Goal: Task Accomplishment & Management: Manage account settings

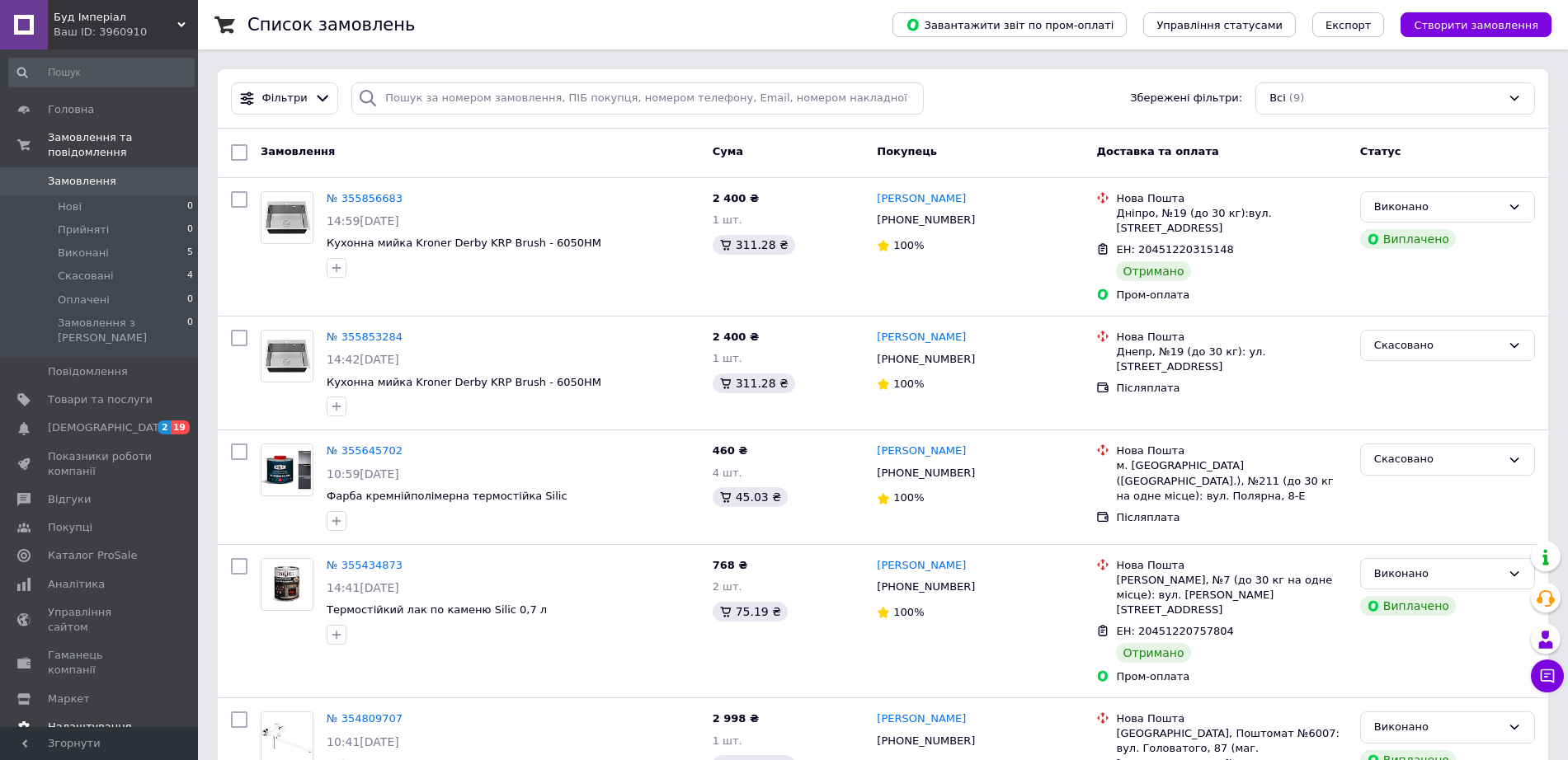
click at [71, 720] on span "Налаштування" at bounding box center [90, 727] width 84 height 15
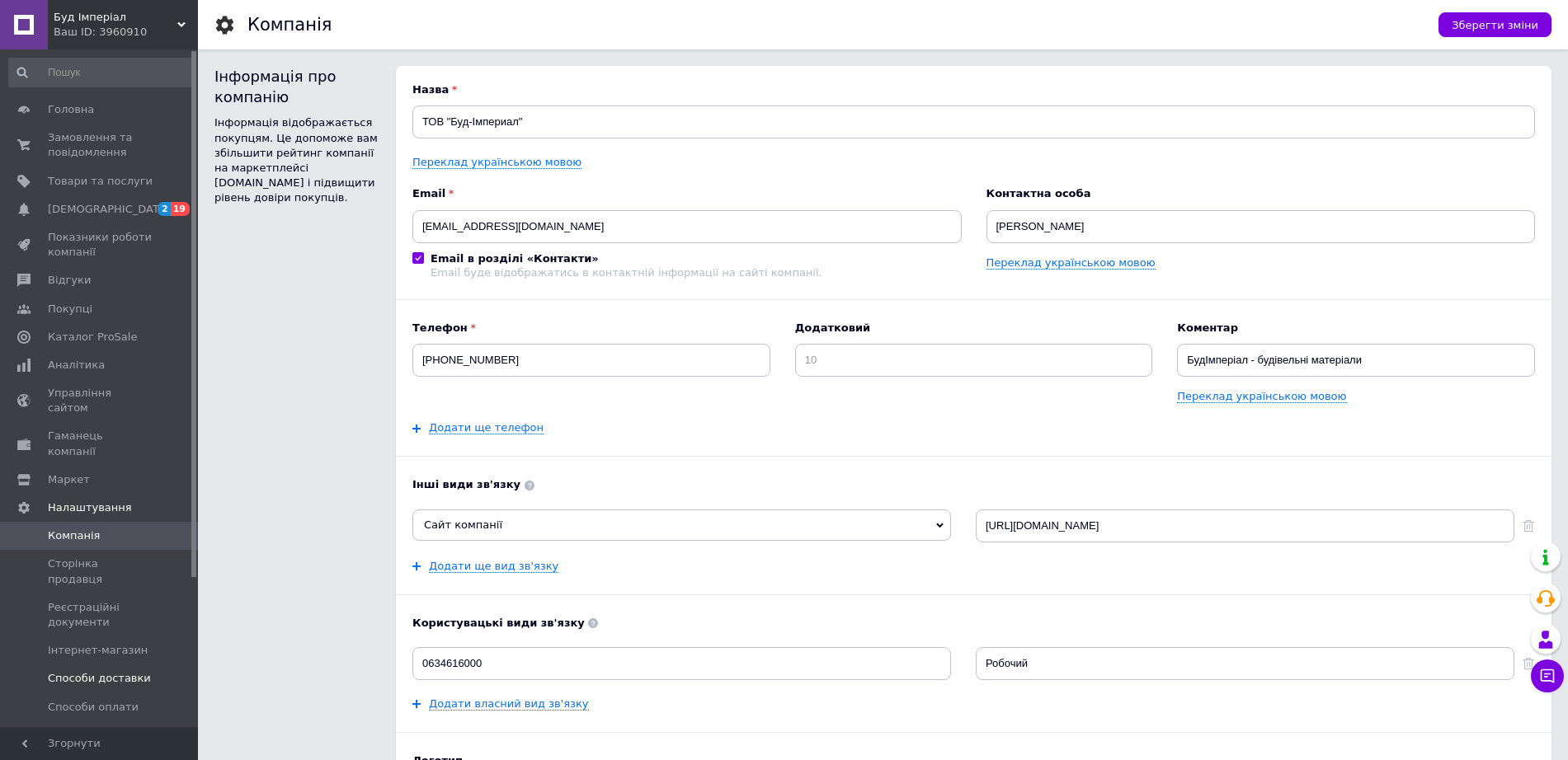
click at [116, 671] on span "Способи доставки" at bounding box center [100, 678] width 104 height 15
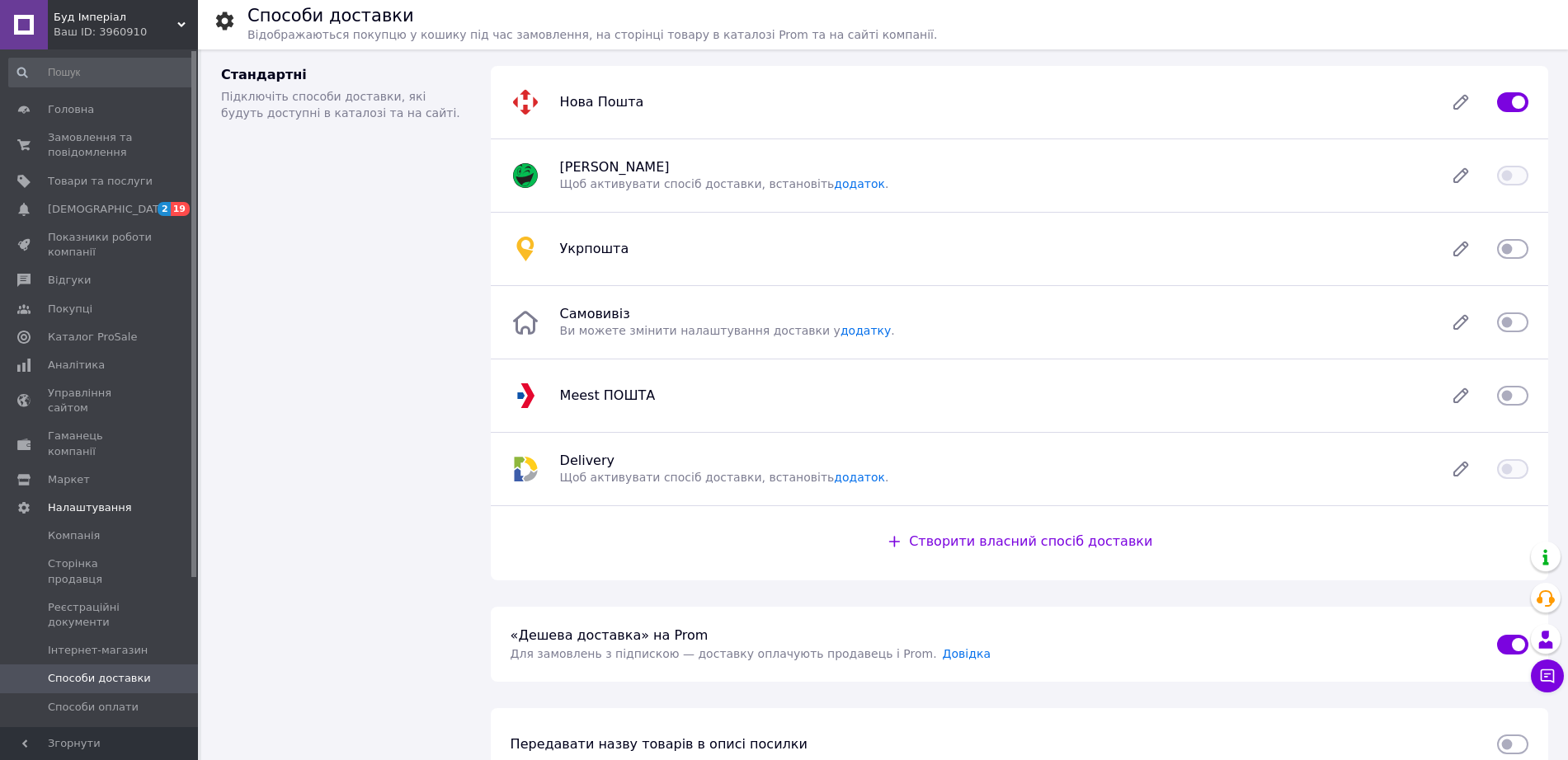
click at [1505, 325] on input "checkbox" at bounding box center [1513, 322] width 32 height 16
checkbox input "true"
click at [1463, 325] on icon at bounding box center [1460, 322] width 14 height 14
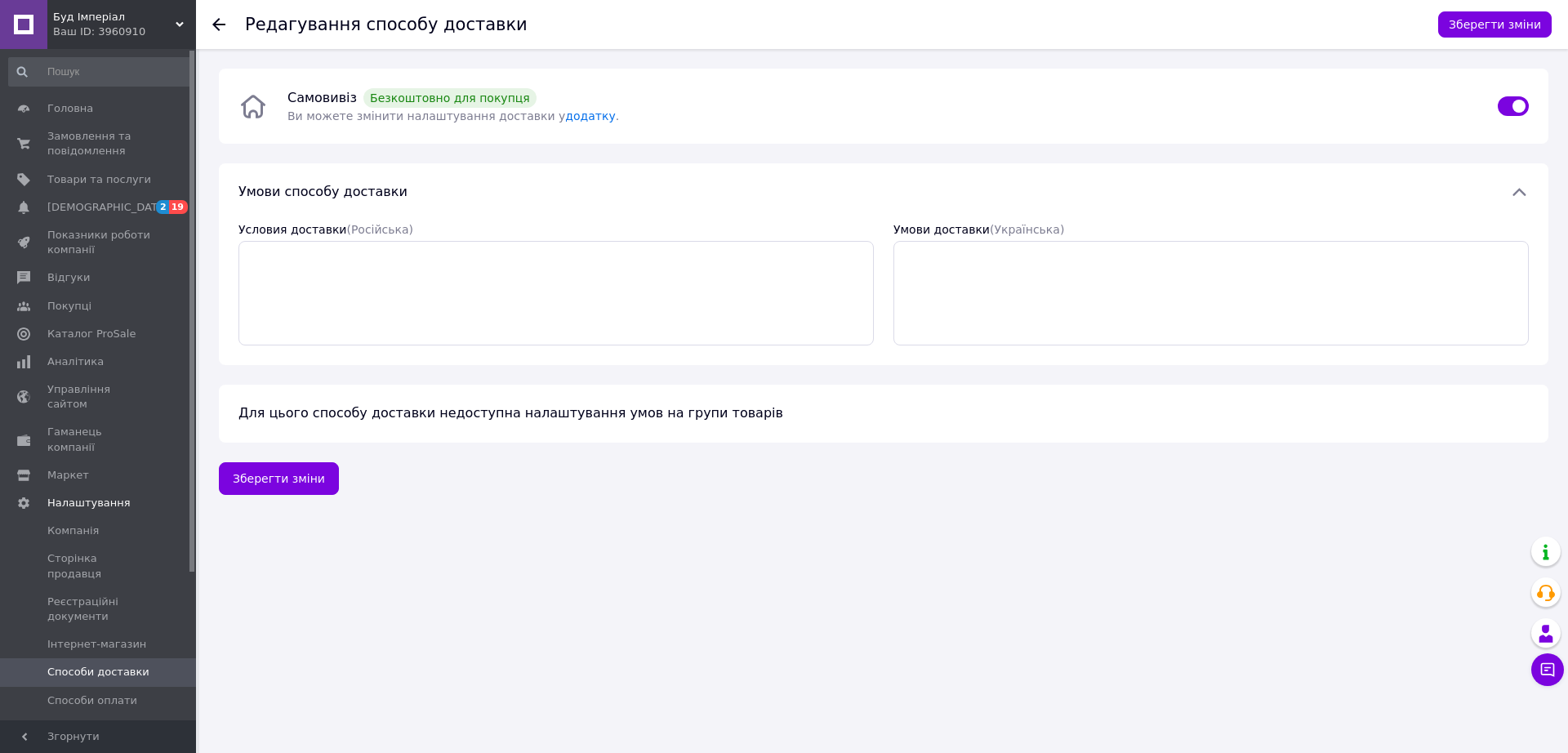
click at [215, 24] on use at bounding box center [218, 24] width 13 height 13
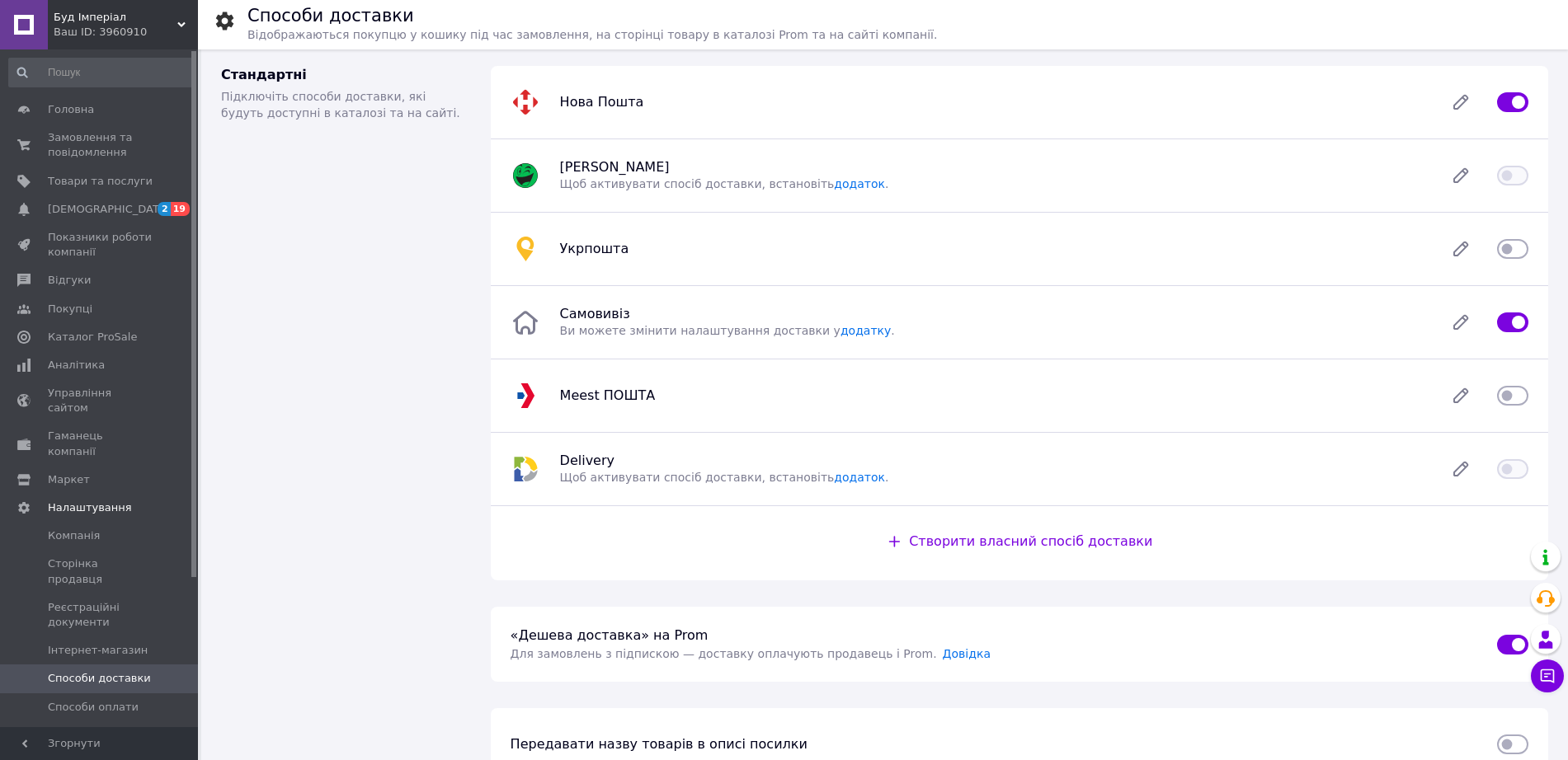
click at [1495, 245] on div at bounding box center [1513, 249] width 51 height 16
click at [1501, 248] on input "checkbox" at bounding box center [1513, 249] width 32 height 16
checkbox input "true"
click at [833, 188] on link "додаток" at bounding box center [859, 183] width 51 height 14
